Goal: Transaction & Acquisition: Purchase product/service

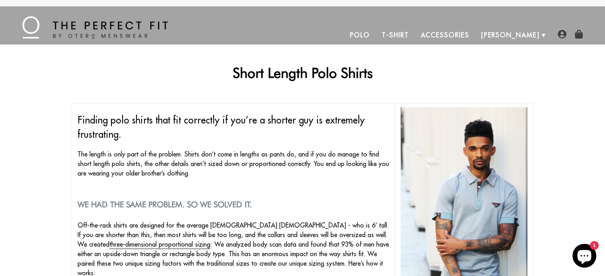
click at [93, 26] on img at bounding box center [95, 27] width 146 height 22
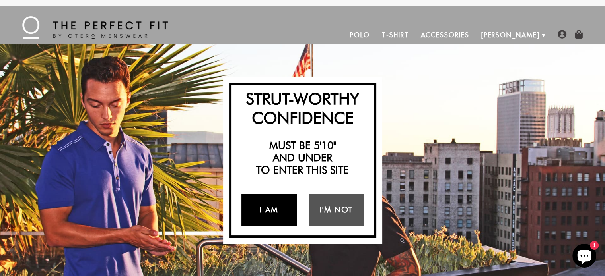
click at [273, 208] on link "I Am" at bounding box center [268, 210] width 55 height 32
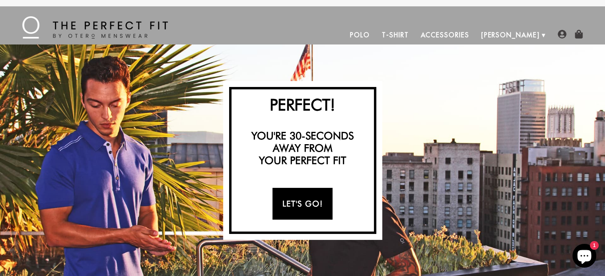
click at [303, 201] on link "Let's Go!" at bounding box center [302, 204] width 60 height 32
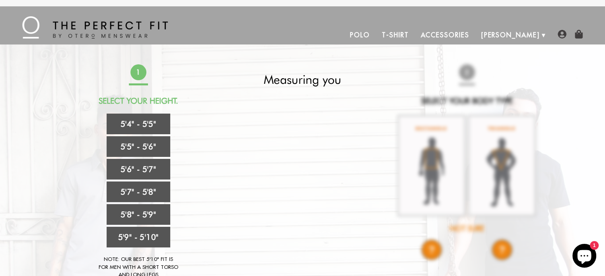
scroll to position [40, 0]
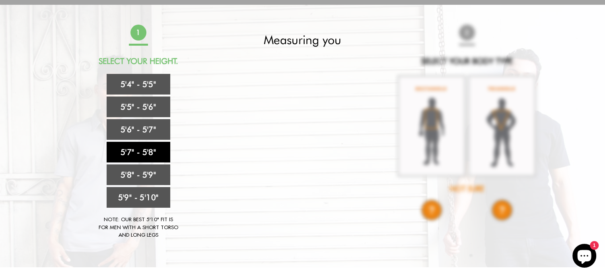
click at [146, 153] on link "5'7" - 5'8"" at bounding box center [139, 152] width 64 height 21
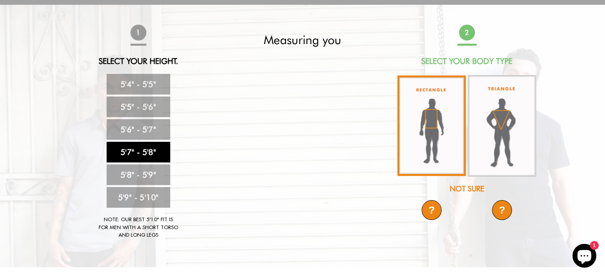
click at [435, 117] on img at bounding box center [431, 126] width 68 height 101
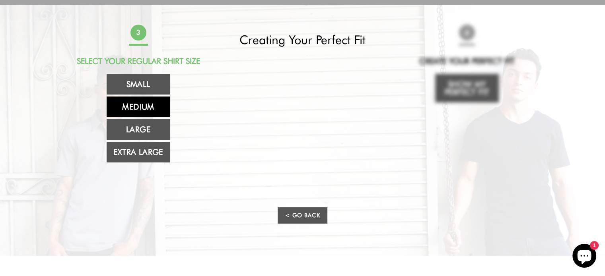
click at [151, 105] on link "Medium" at bounding box center [139, 107] width 64 height 21
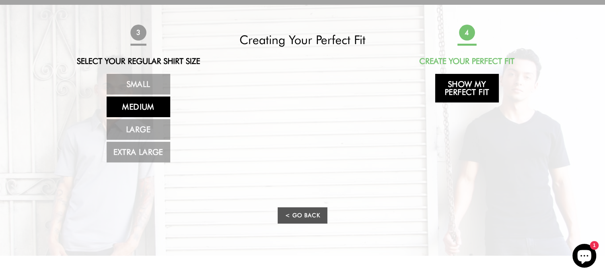
click at [468, 84] on link "Show My Perfect Fit" at bounding box center [467, 88] width 64 height 29
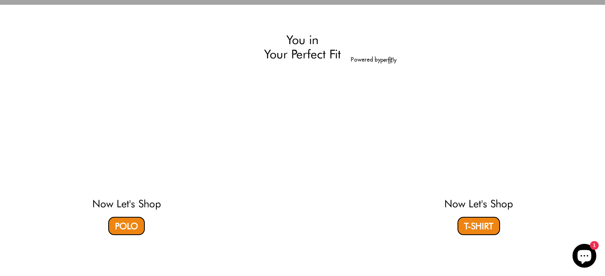
select select "57-58"
select select "M"
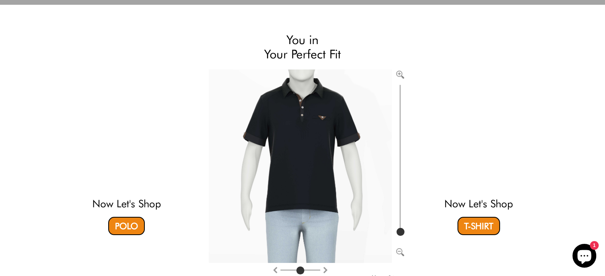
click at [122, 177] on video at bounding box center [126, 131] width 237 height 118
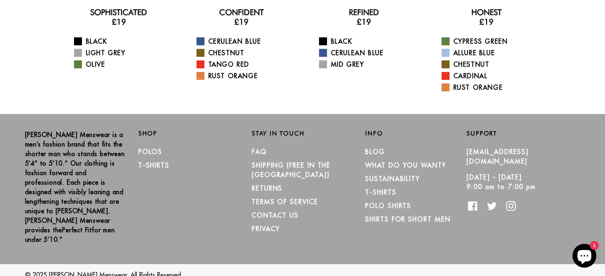
scroll to position [57, 0]
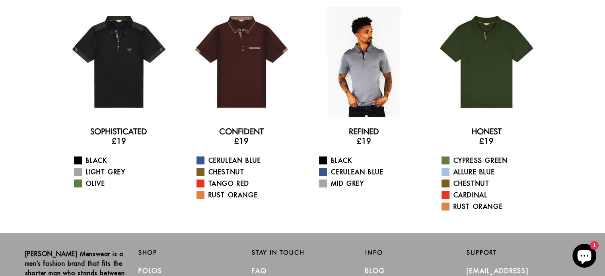
click at [367, 87] on div at bounding box center [364, 62] width 110 height 110
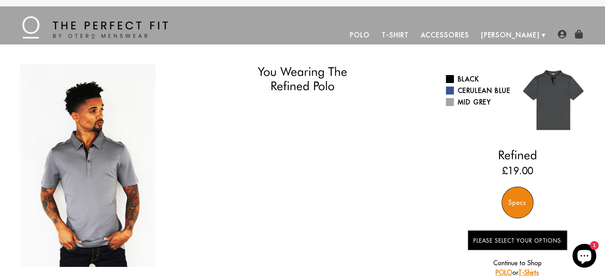
select select "57-58"
select select "M"
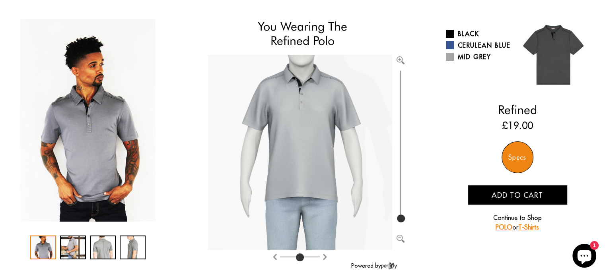
scroll to position [80, 0]
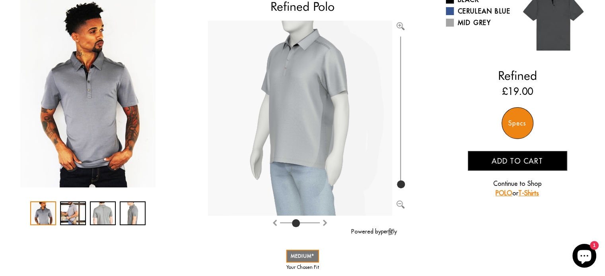
type input "4"
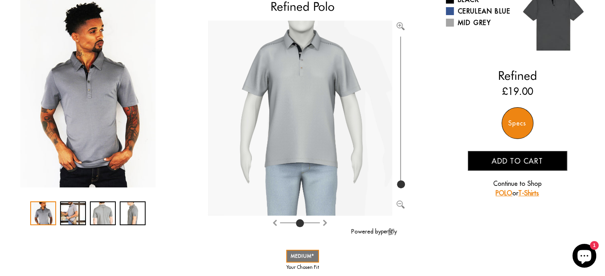
click at [300, 224] on input "range" at bounding box center [300, 224] width 40 height 1
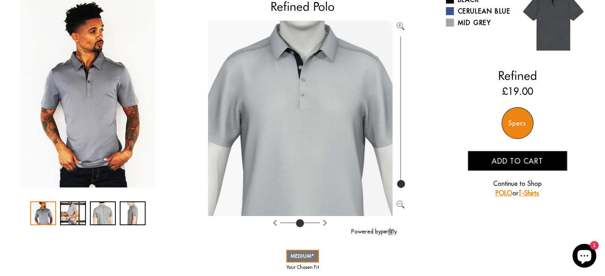
type input "100"
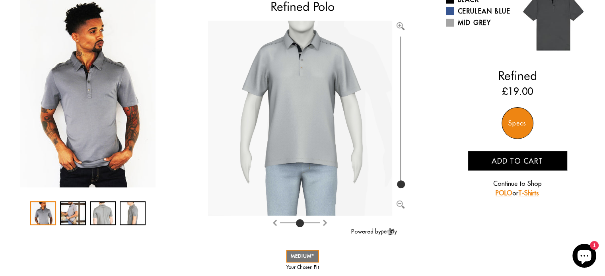
drag, startPoint x: 398, startPoint y: 175, endPoint x: 398, endPoint y: 192, distance: 16.7
click at [398, 190] on input "range" at bounding box center [400, 113] width 8 height 156
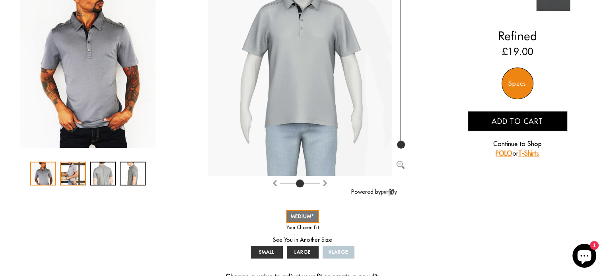
click at [68, 172] on div "2 / 4" at bounding box center [73, 174] width 26 height 24
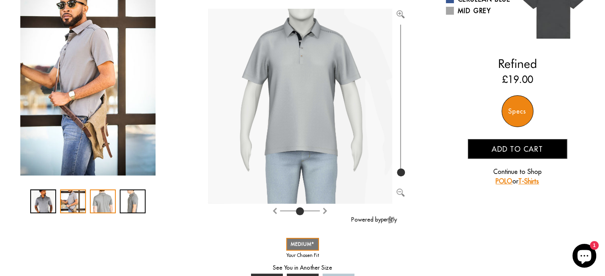
scroll to position [80, 0]
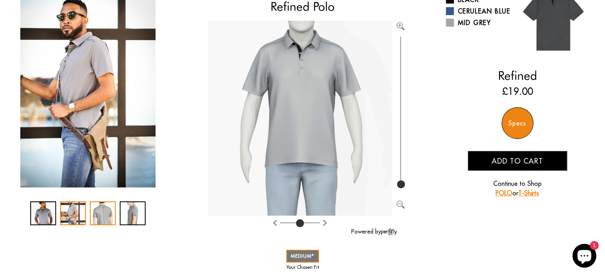
click at [104, 216] on div "3 / 4" at bounding box center [103, 214] width 26 height 24
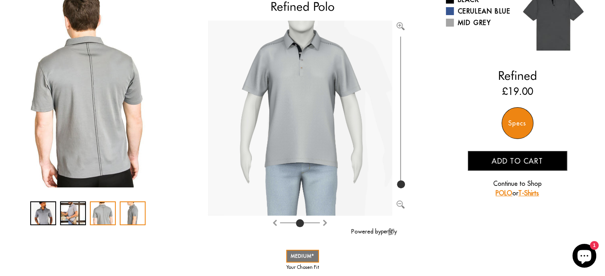
click at [131, 216] on div "4 / 4" at bounding box center [133, 214] width 26 height 24
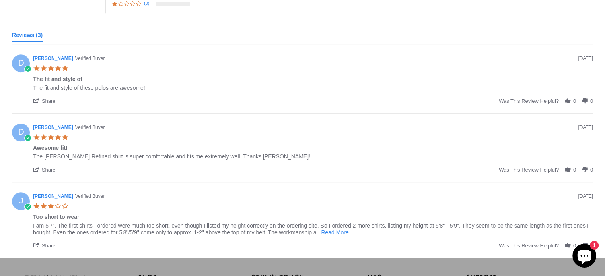
scroll to position [557, 0]
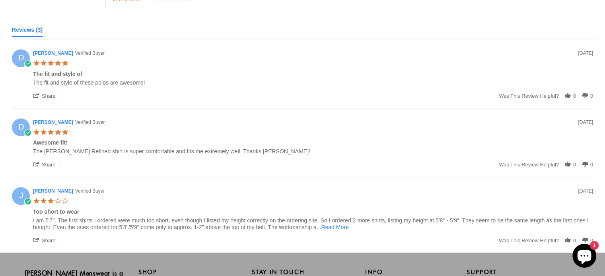
click at [324, 227] on span "...Read More" at bounding box center [333, 227] width 32 height 6
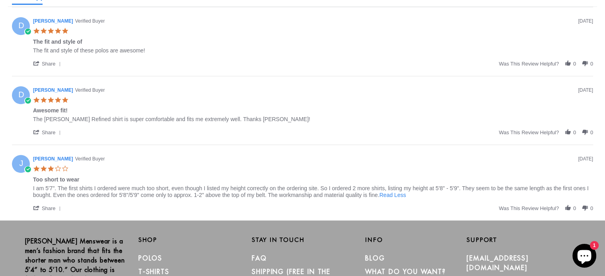
scroll to position [636, 0]
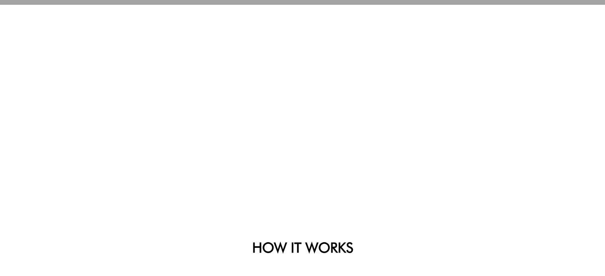
scroll to position [40, 0]
